Goal: Information Seeking & Learning: Learn about a topic

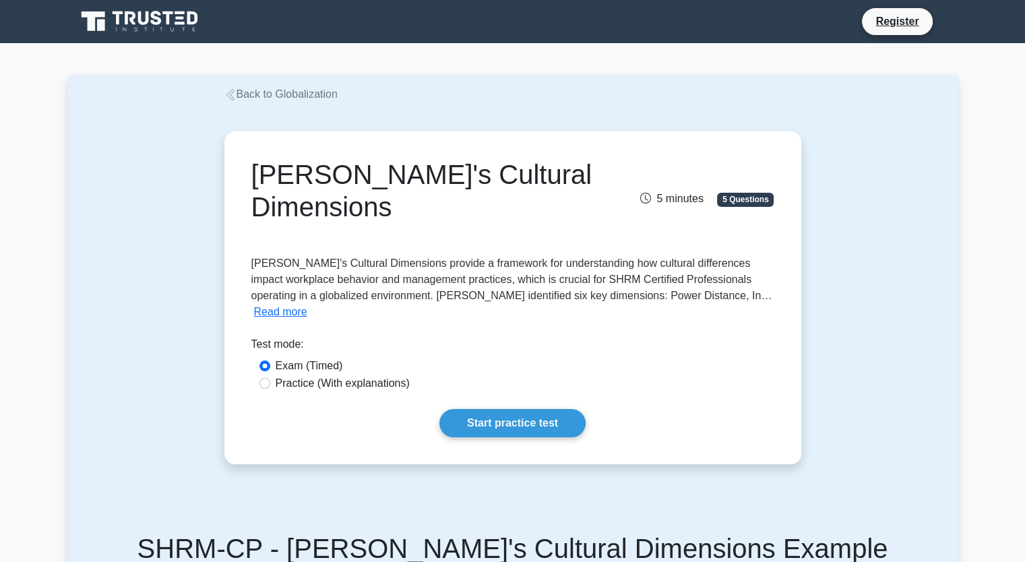
scroll to position [224, 0]
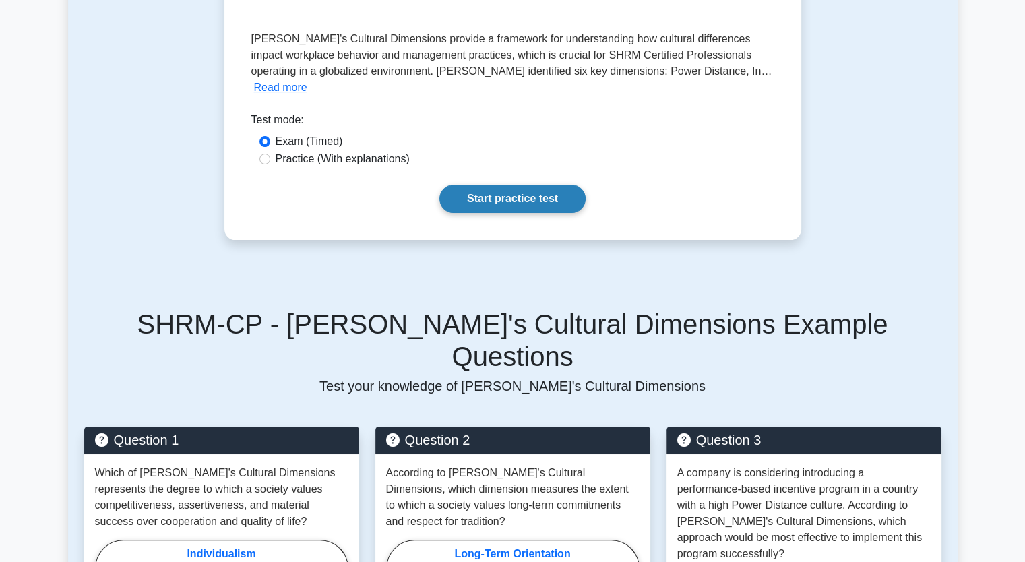
click at [524, 185] on link "Start practice test" at bounding box center [513, 199] width 146 height 28
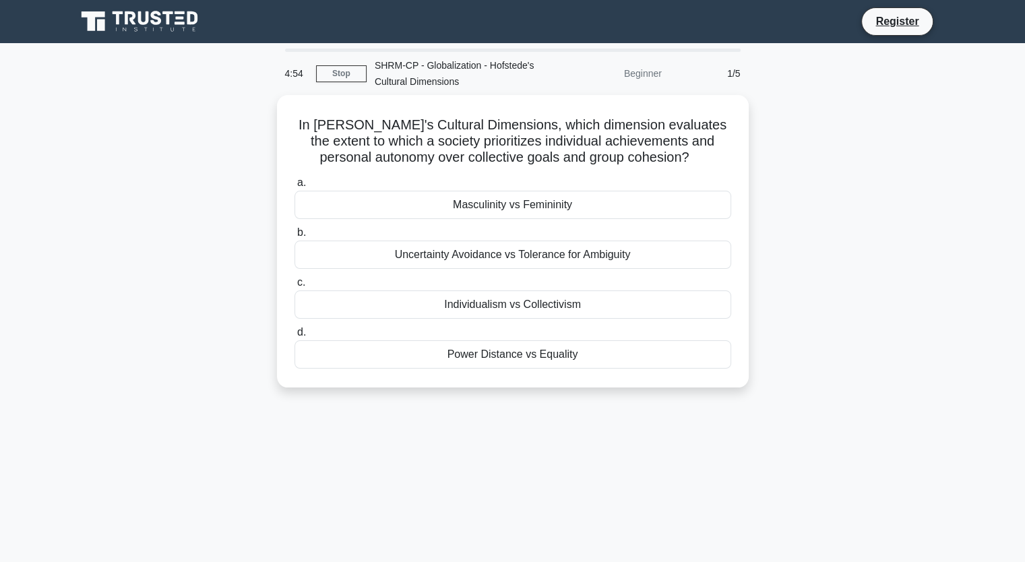
click at [787, 133] on div "In [PERSON_NAME]'s Cultural Dimensions, which dimension evaluates the extent to…" at bounding box center [513, 249] width 890 height 309
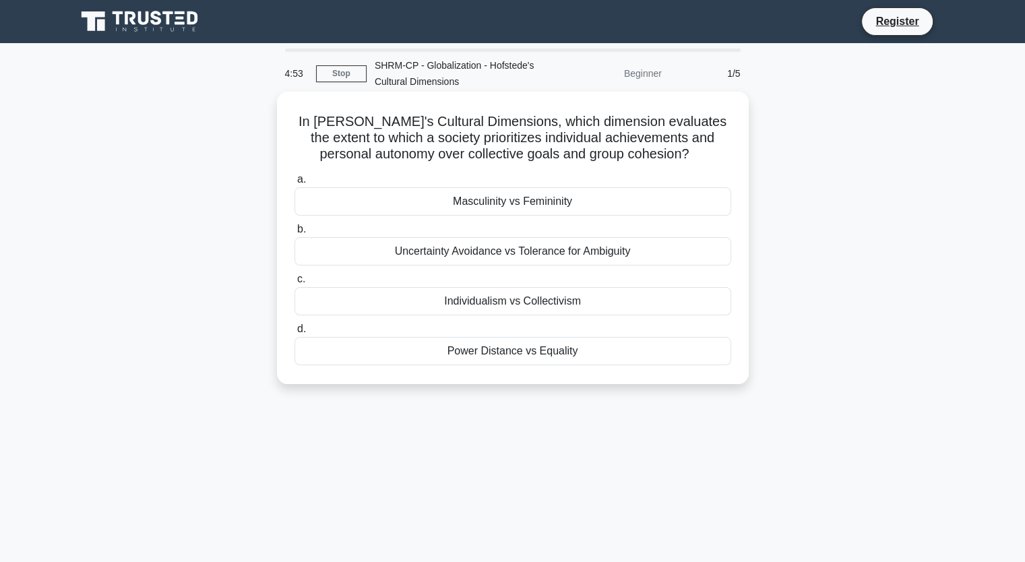
click at [475, 264] on div "Uncertainty Avoidance vs Tolerance for Ambiguity" at bounding box center [513, 251] width 437 height 28
click at [295, 234] on input "b. Uncertainty Avoidance vs Tolerance for Ambiguity" at bounding box center [295, 229] width 0 height 9
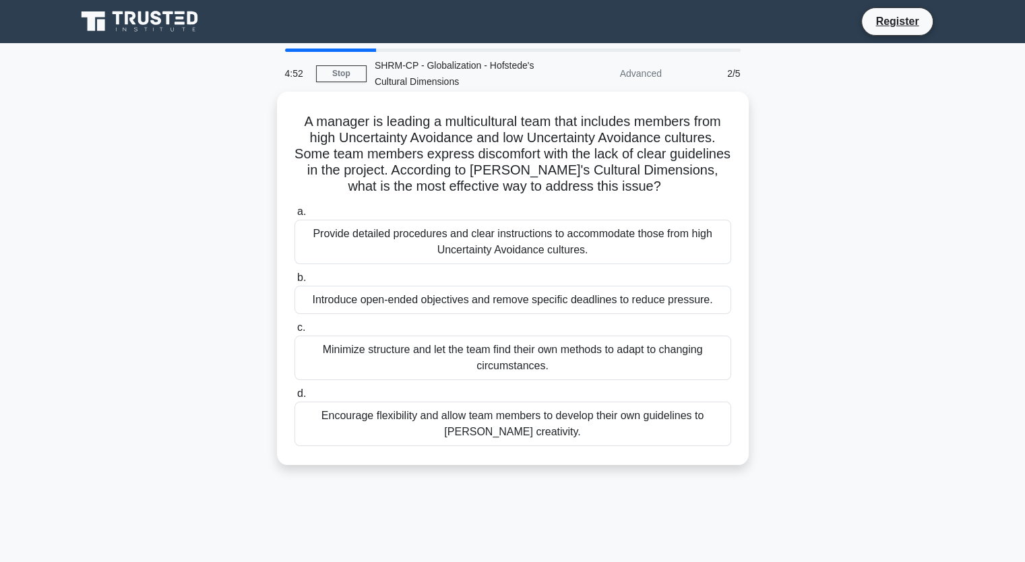
click at [486, 243] on div "Provide detailed procedures and clear instructions to accommodate those from hi…" at bounding box center [513, 242] width 437 height 44
click at [295, 216] on input "a. Provide detailed procedures and clear instructions to accommodate those from…" at bounding box center [295, 212] width 0 height 9
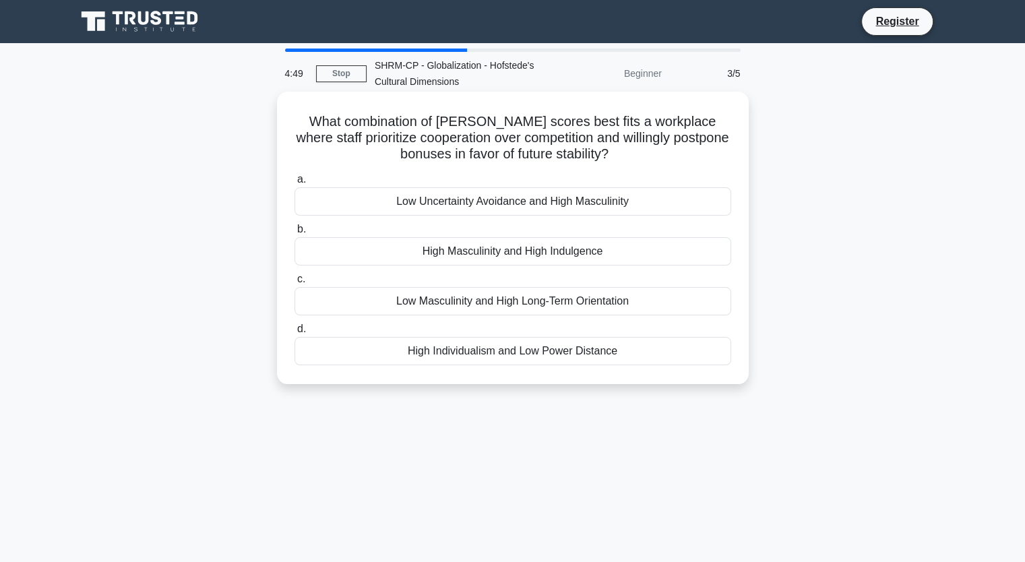
click at [645, 220] on div "a. Low Uncertainty Avoidance and High Masculinity b. High Masculinity and High …" at bounding box center [513, 269] width 453 height 200
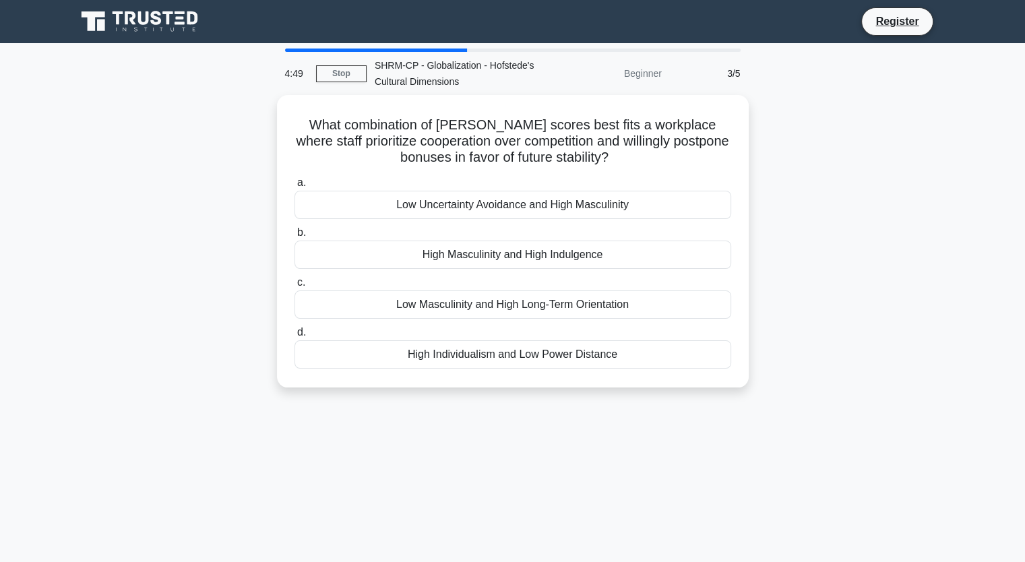
click at [795, 111] on div "What combination of Hofstede scores best fits a workplace where staff prioritiz…" at bounding box center [513, 249] width 890 height 309
click at [810, 156] on div "What combination of Hofstede scores best fits a workplace where staff prioritiz…" at bounding box center [513, 249] width 890 height 309
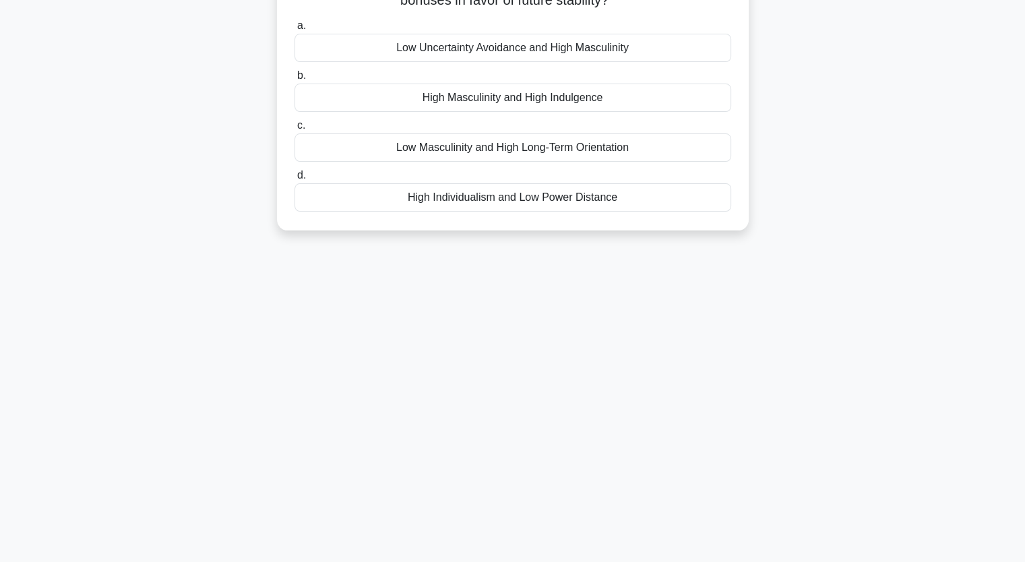
scroll to position [167, 0]
